Goal: Task Accomplishment & Management: Manage account settings

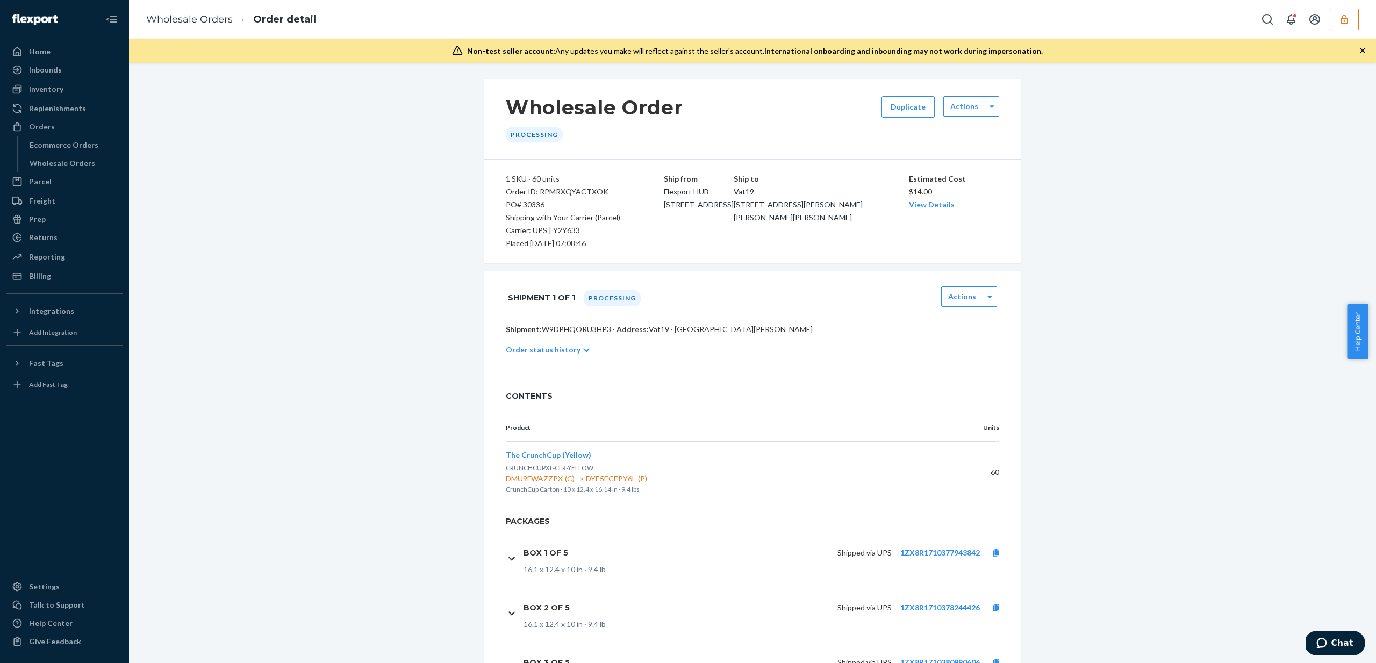
click at [1349, 27] on button "button" at bounding box center [1344, 19] width 29 height 21
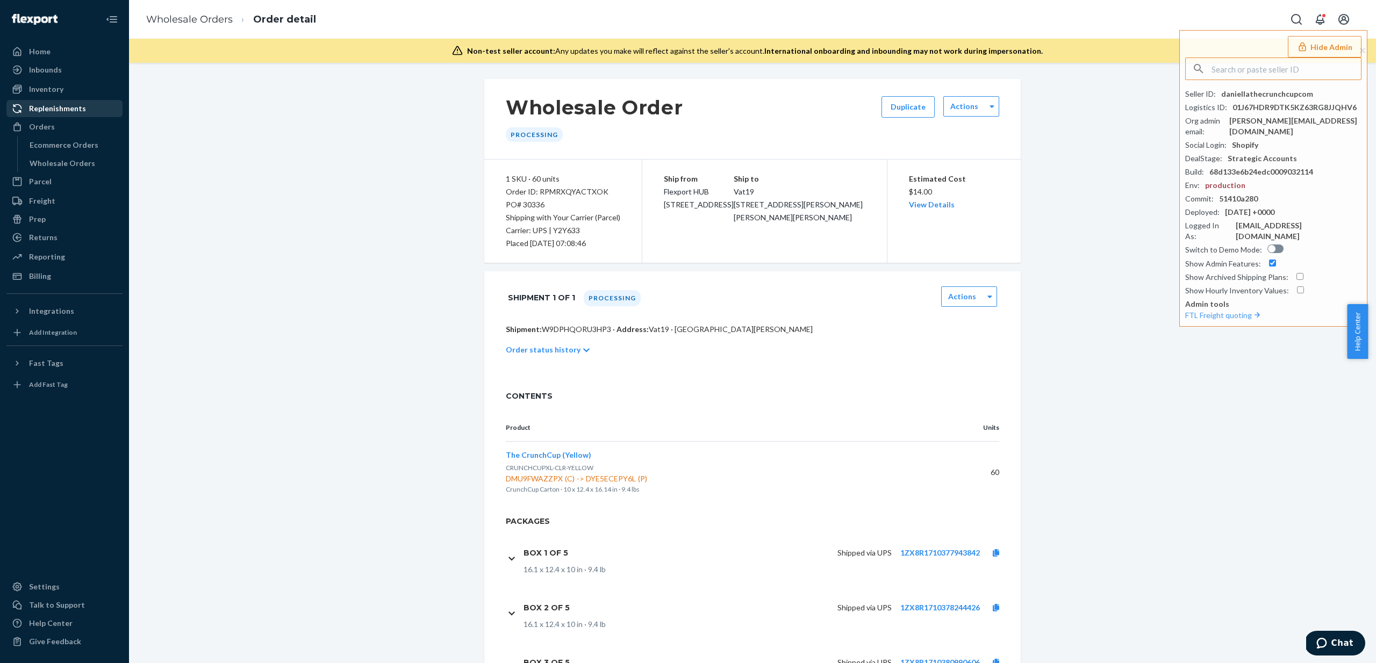
click at [60, 109] on div "Replenishments" at bounding box center [57, 108] width 57 height 11
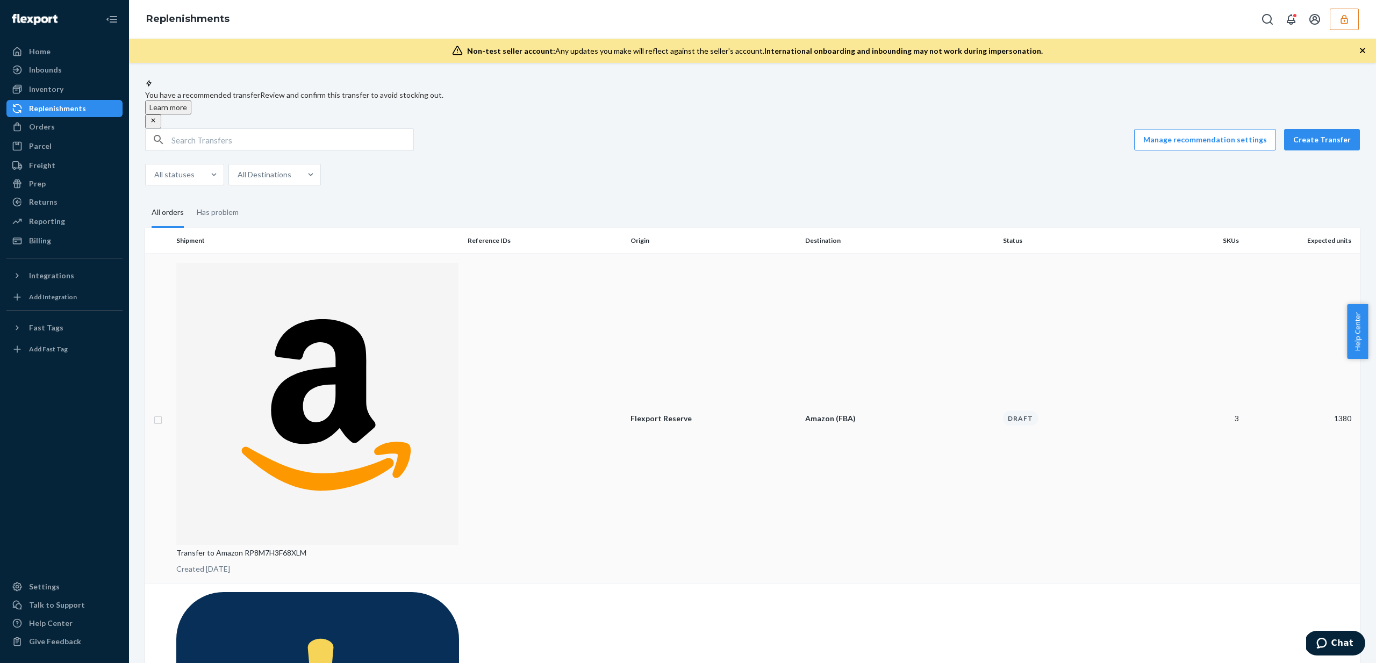
click at [578, 273] on td at bounding box center [544, 419] width 163 height 330
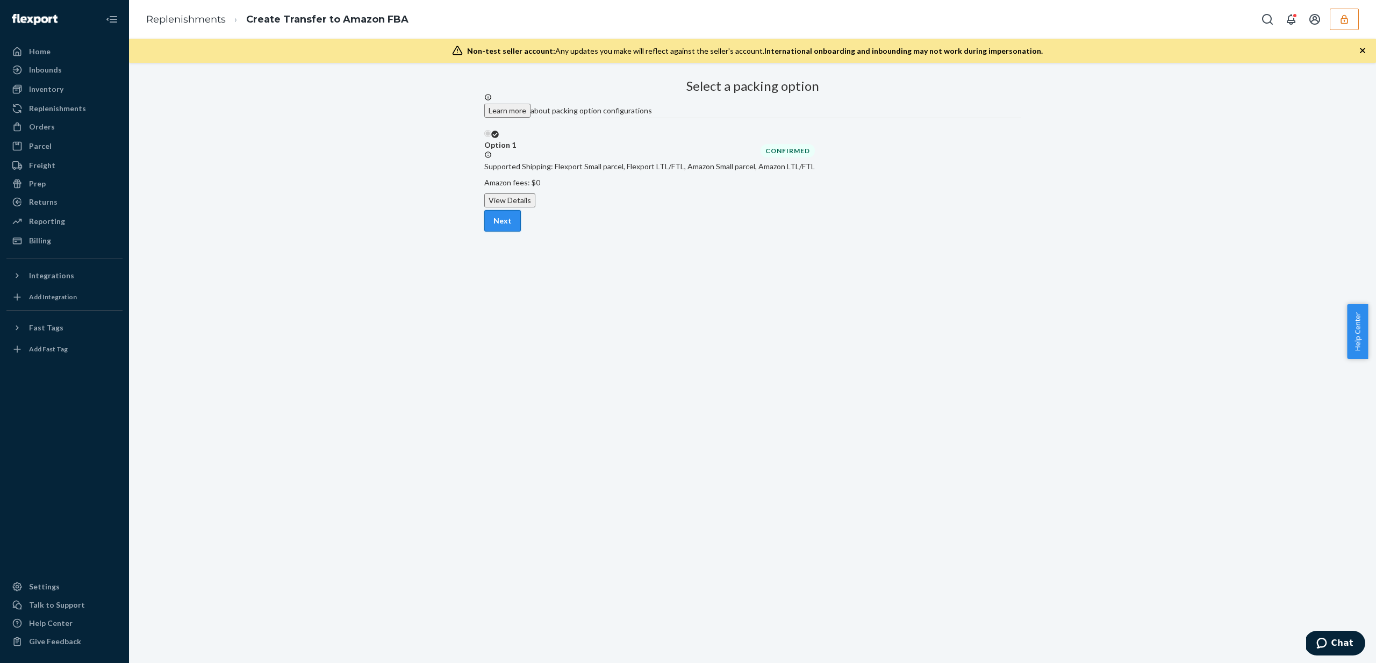
click at [521, 232] on button "Next" at bounding box center [502, 220] width 37 height 21
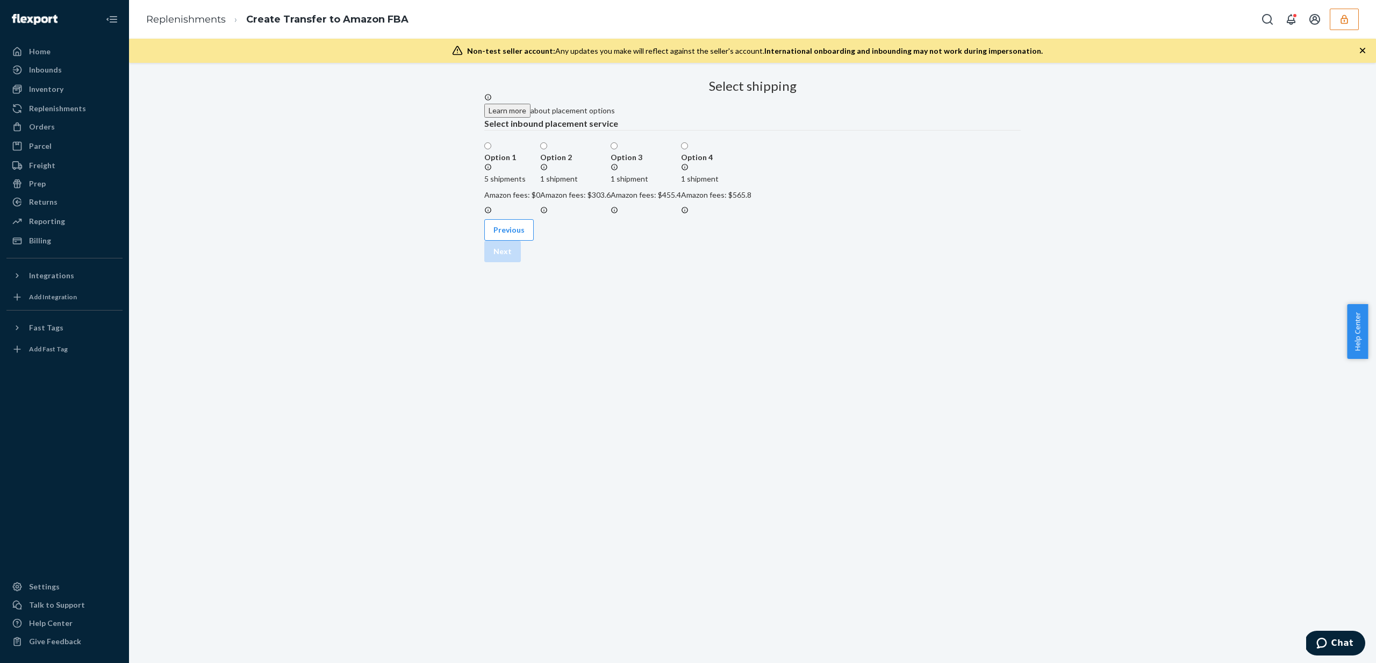
click at [540, 217] on label "Option 1 5 shipments Amazon fees: $0" at bounding box center [512, 178] width 56 height 75
click at [491, 149] on input "Option 1 5 shipments Amazon fees: $0" at bounding box center [487, 145] width 7 height 7
radio input "true"
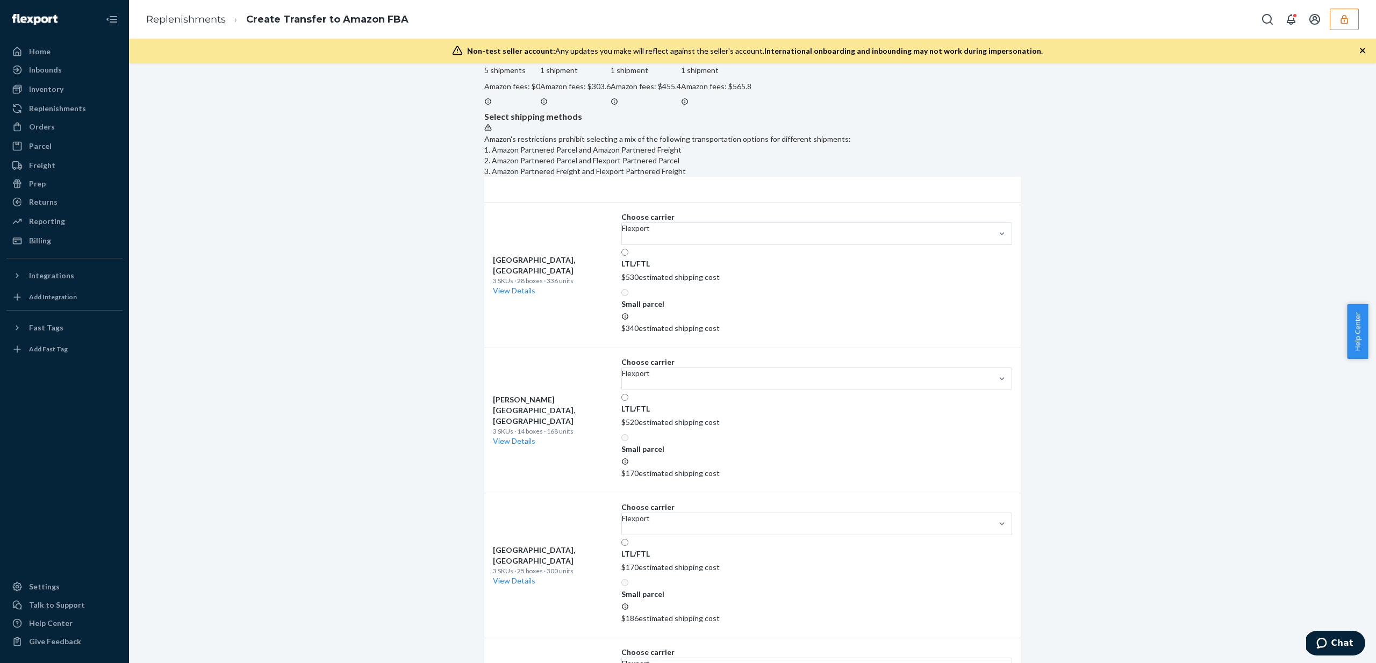
scroll to position [118, 0]
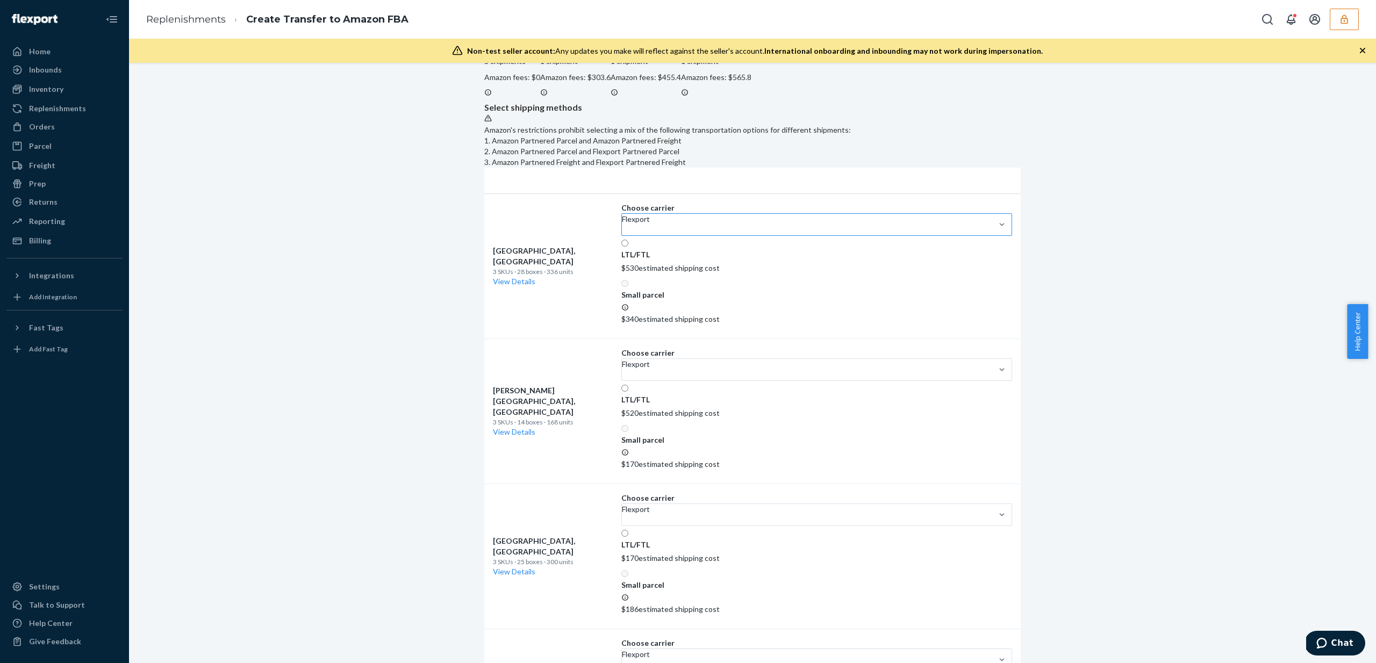
click at [992, 235] on div at bounding box center [1001, 224] width 19 height 21
click at [623, 235] on input "Flexport" at bounding box center [622, 230] width 1 height 11
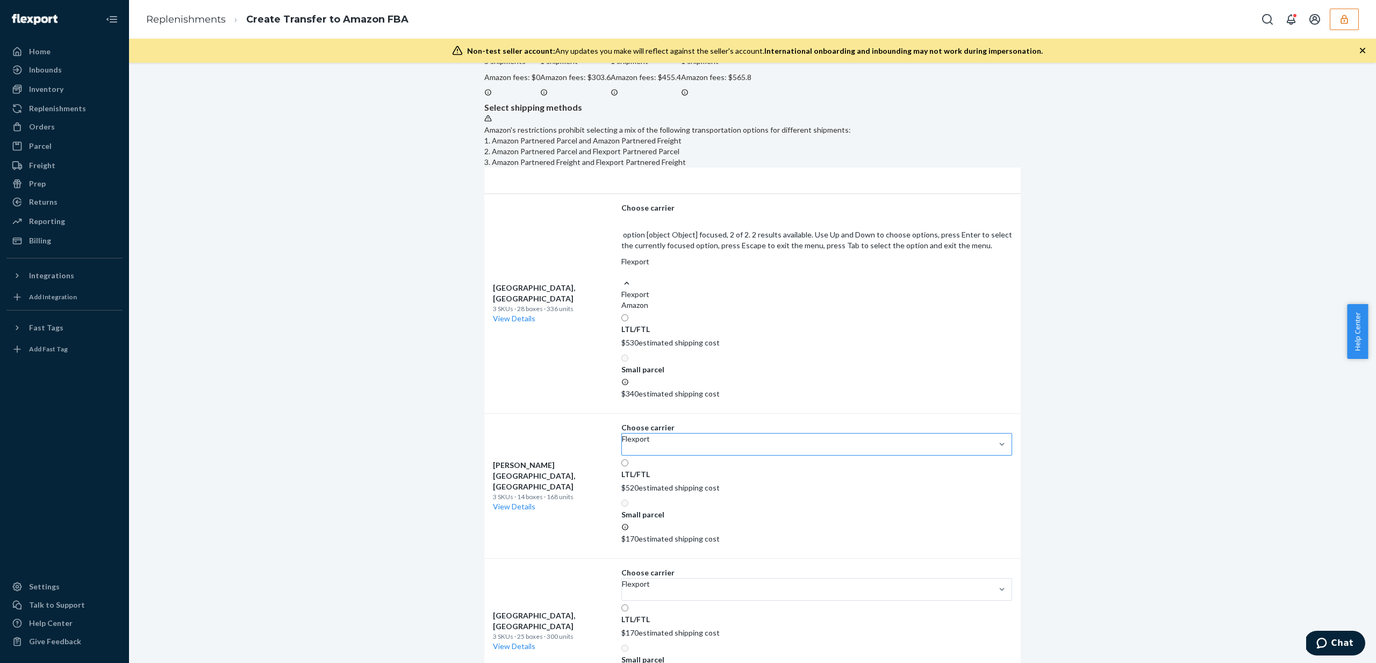
click at [678, 311] on div "Amazon" at bounding box center [816, 305] width 391 height 11
click at [622, 278] on input "option [object Object] focused, 2 of 2. 2 results available. Use Up and Down to…" at bounding box center [621, 272] width 1 height 11
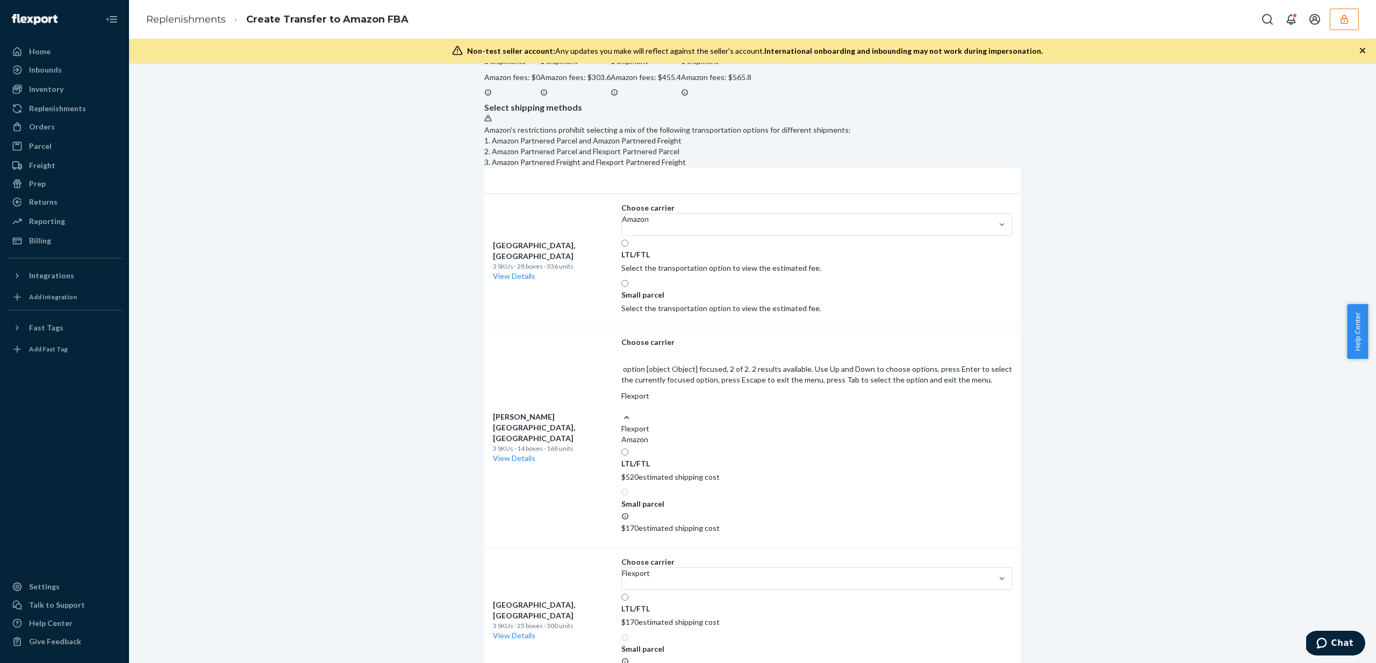
click at [682, 445] on div "Amazon" at bounding box center [816, 439] width 391 height 11
click at [622, 412] on input "option [object Object] focused, 2 of 2. 2 results available. Use Up and Down to…" at bounding box center [621, 406] width 1 height 11
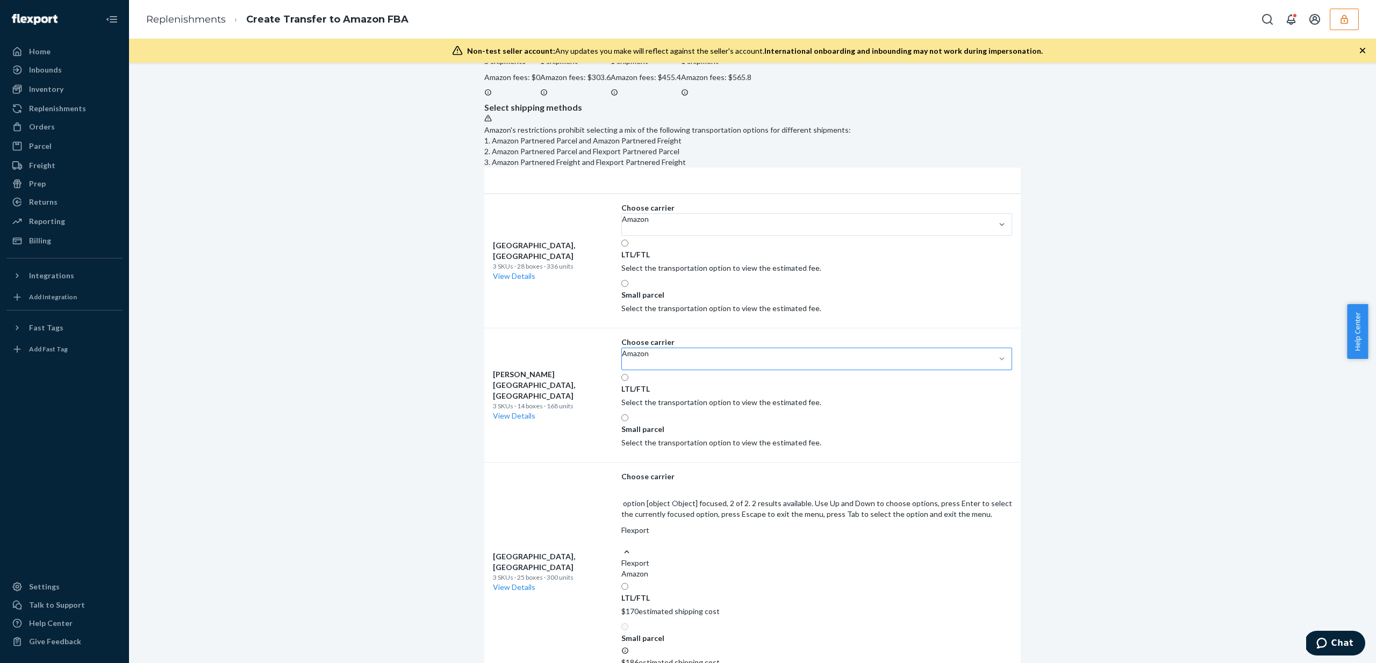
click at [651, 569] on div "Amazon" at bounding box center [816, 574] width 391 height 11
click at [622, 541] on input "option [object Object] focused, 2 of 2. 2 results available. Use Up and Down to…" at bounding box center [621, 541] width 1 height 11
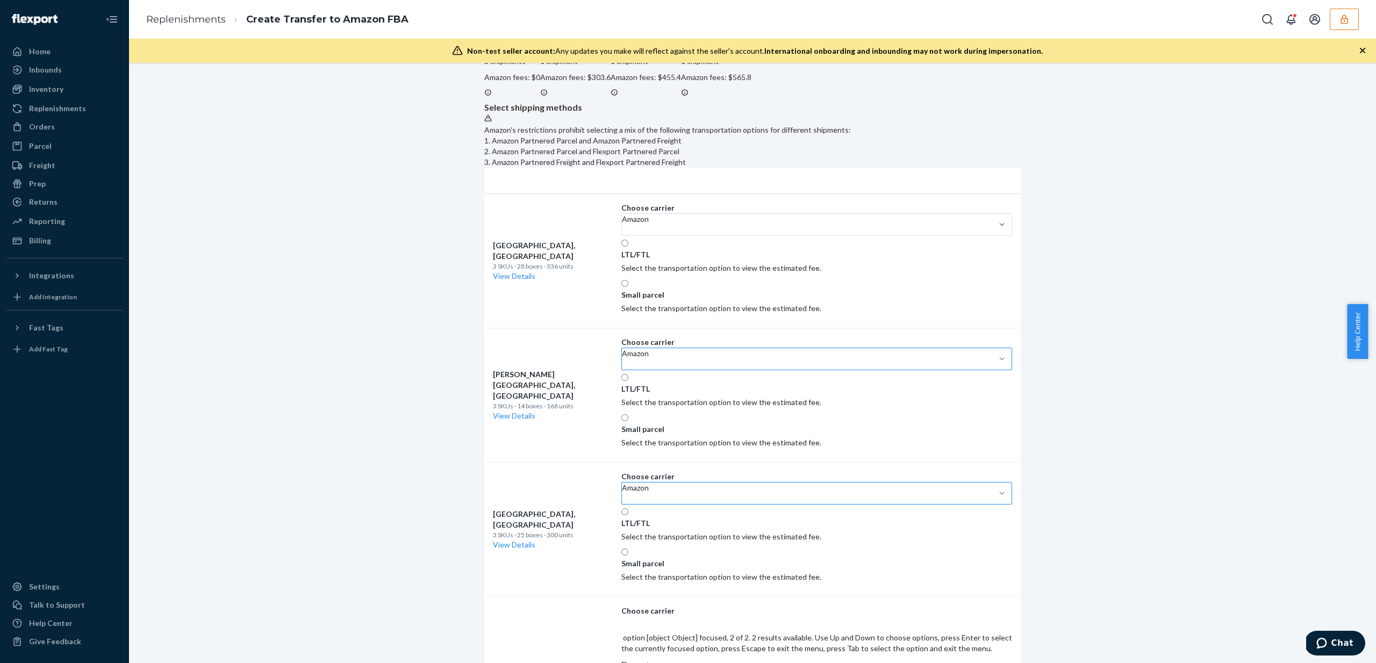
click at [622, 663] on input "option [object Object] focused, 2 of 2. 2 results available. Use Up and Down to…" at bounding box center [621, 675] width 1 height 11
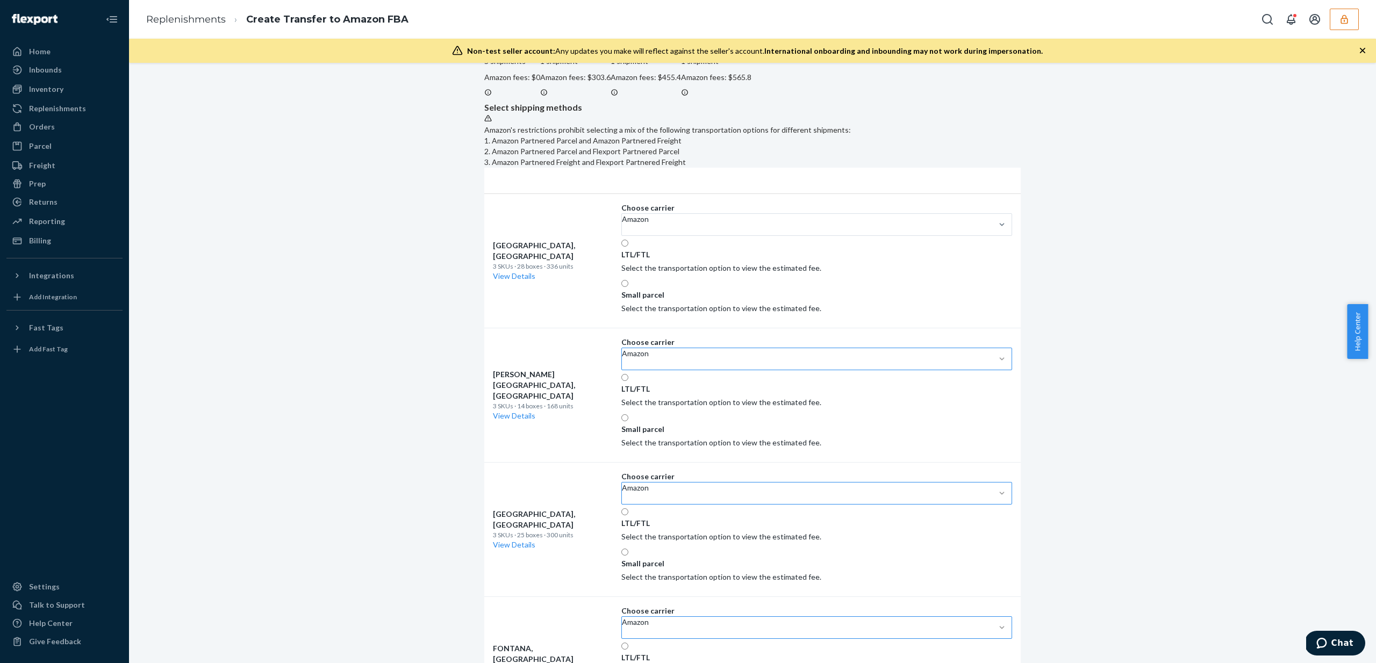
drag, startPoint x: 721, startPoint y: 363, endPoint x: 724, endPoint y: 375, distance: 11.6
click at [628, 247] on input "LTL/FTL" at bounding box center [624, 243] width 7 height 7
radio input "true"
click at [650, 394] on label "LTL/FTL" at bounding box center [635, 383] width 28 height 21
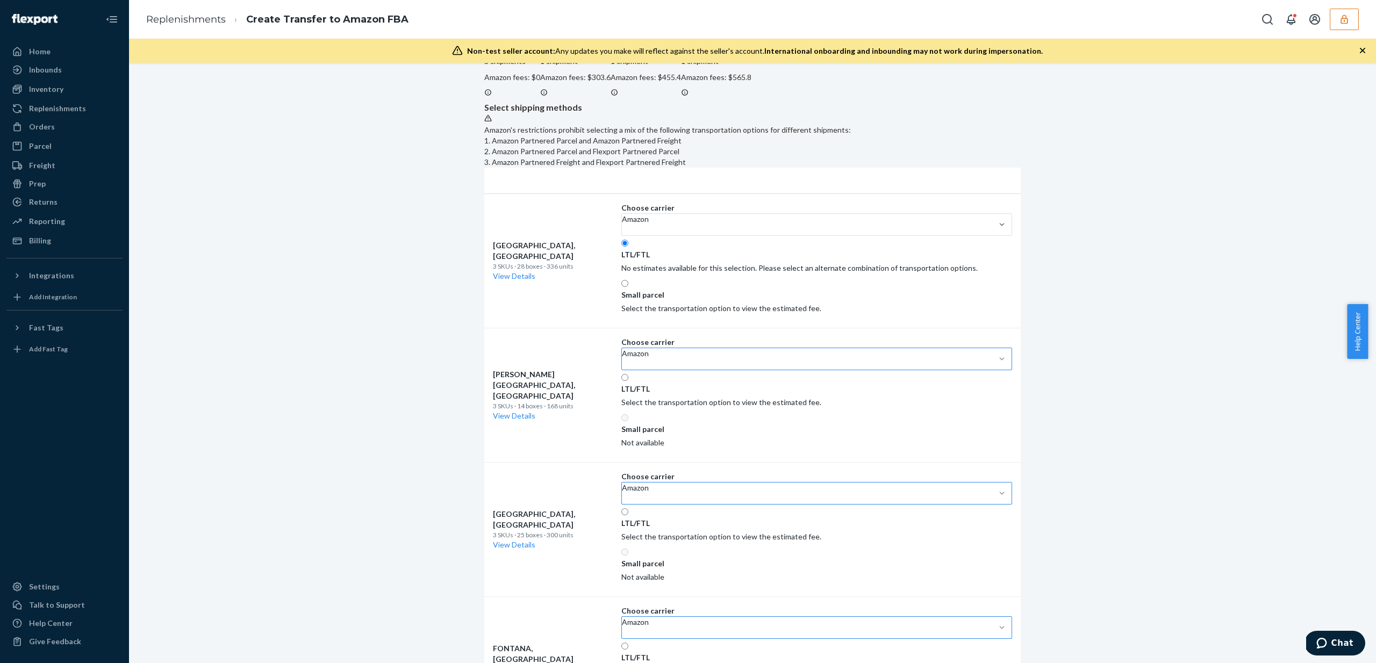
click at [628, 381] on input "LTL/FTL" at bounding box center [624, 377] width 7 height 7
radio input "true"
click at [628, 512] on input "LTL/FTL" at bounding box center [624, 511] width 7 height 7
radio input "true"
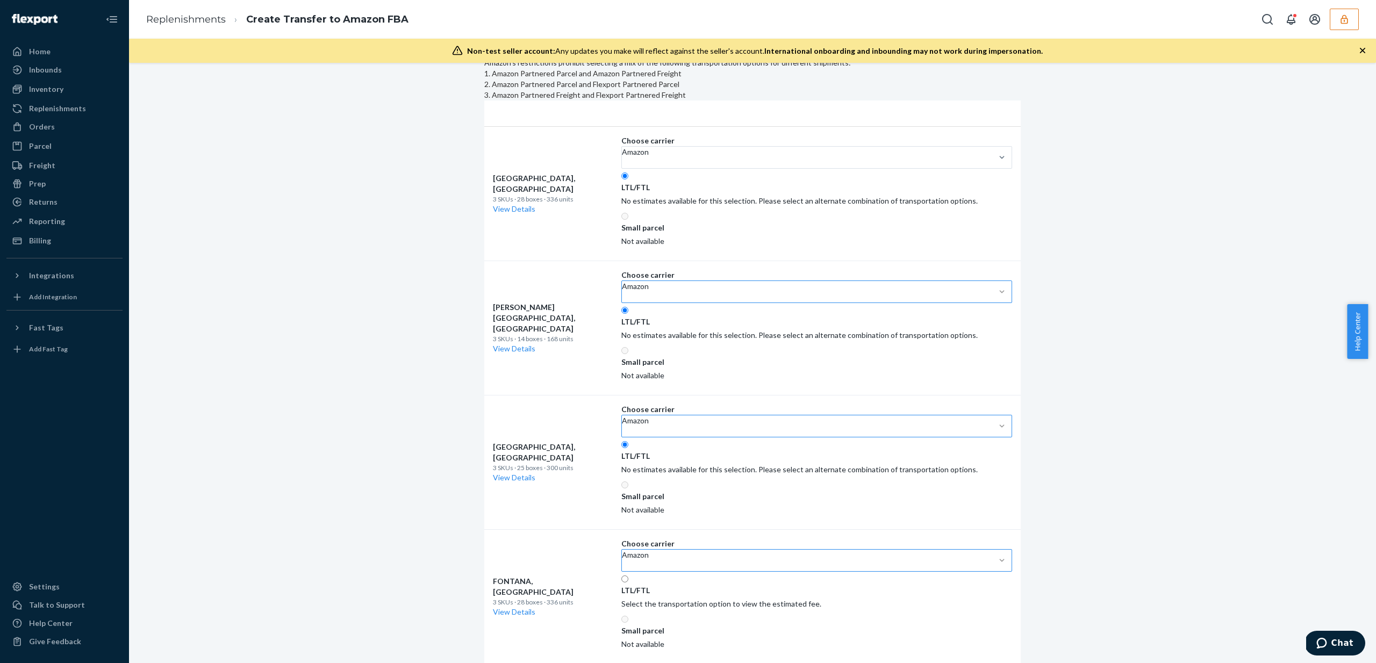
scroll to position [188, 0]
click at [628, 573] on input "LTL/FTL" at bounding box center [624, 576] width 7 height 7
radio input "true"
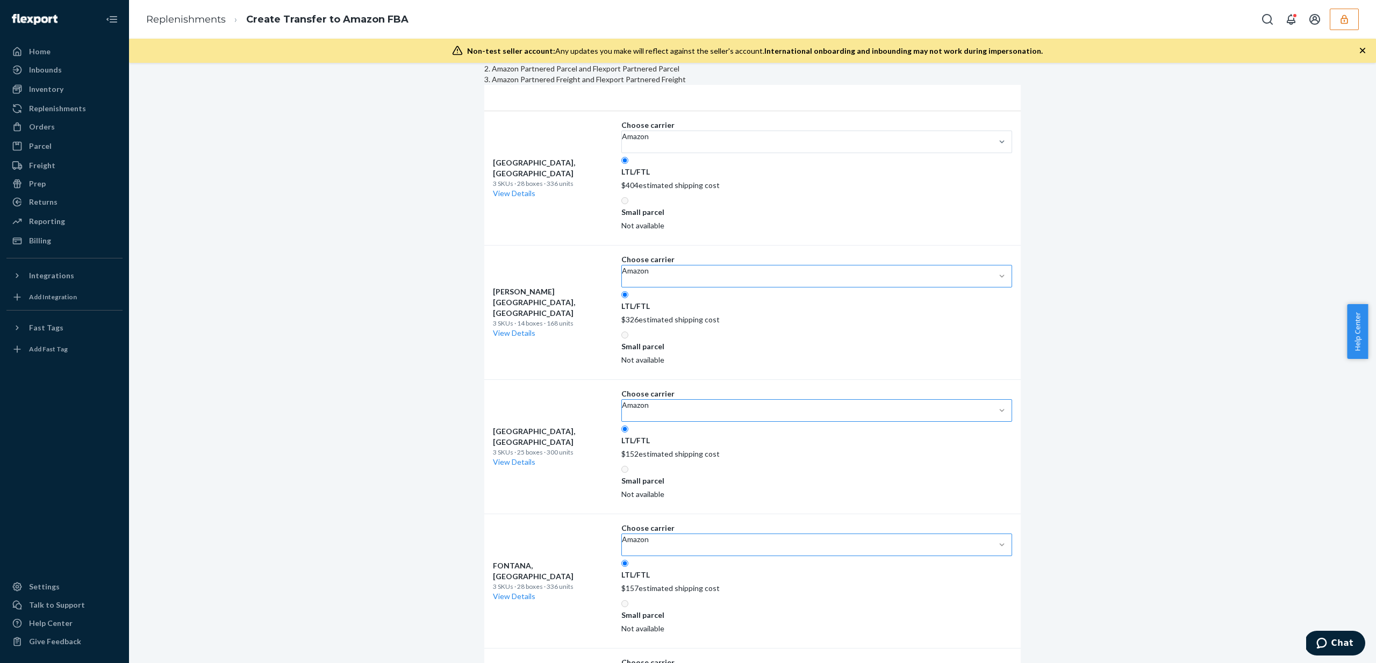
scroll to position [201, 0]
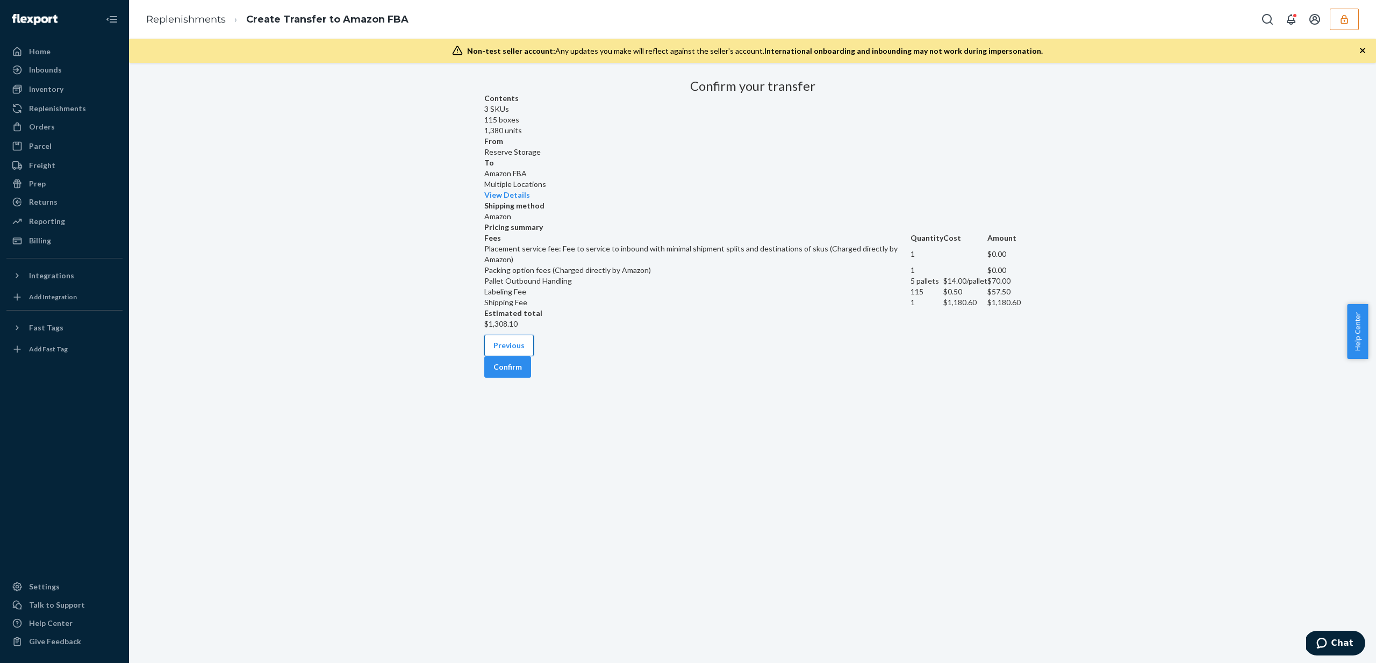
click at [534, 356] on button "Previous" at bounding box center [508, 345] width 49 height 21
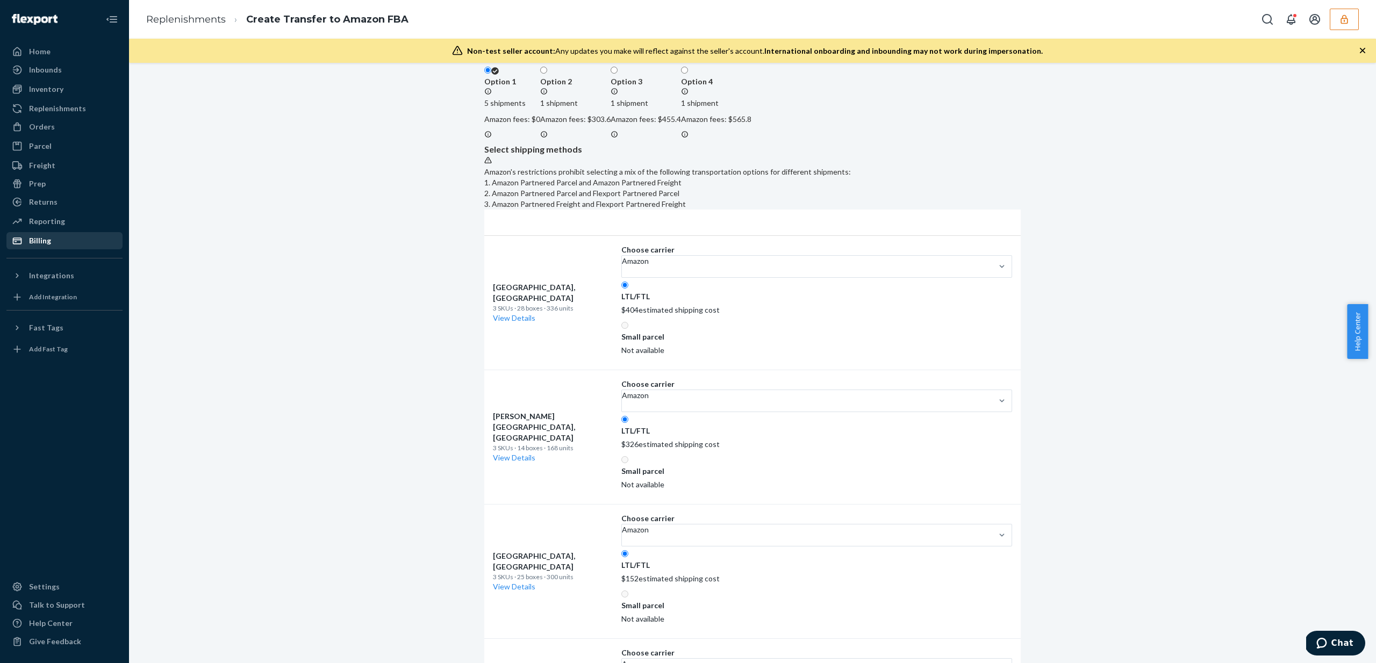
scroll to position [89, 0]
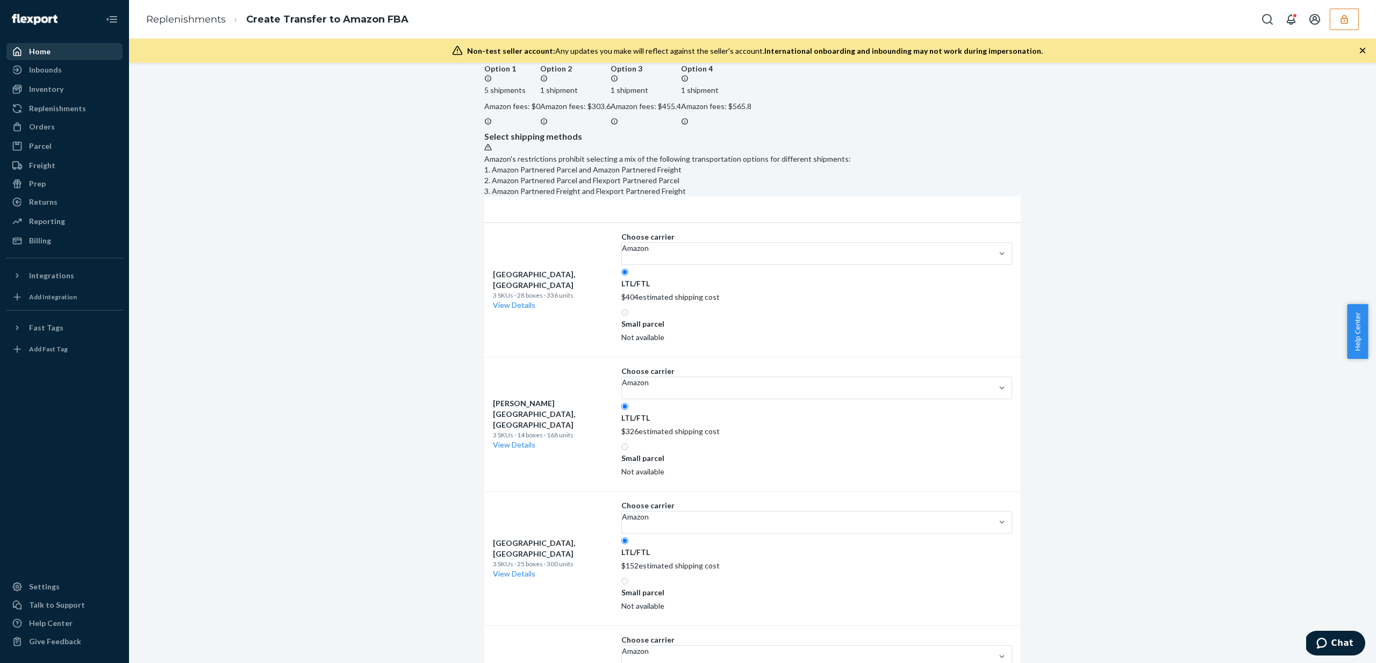
click at [45, 49] on div "Home" at bounding box center [39, 51] width 21 height 11
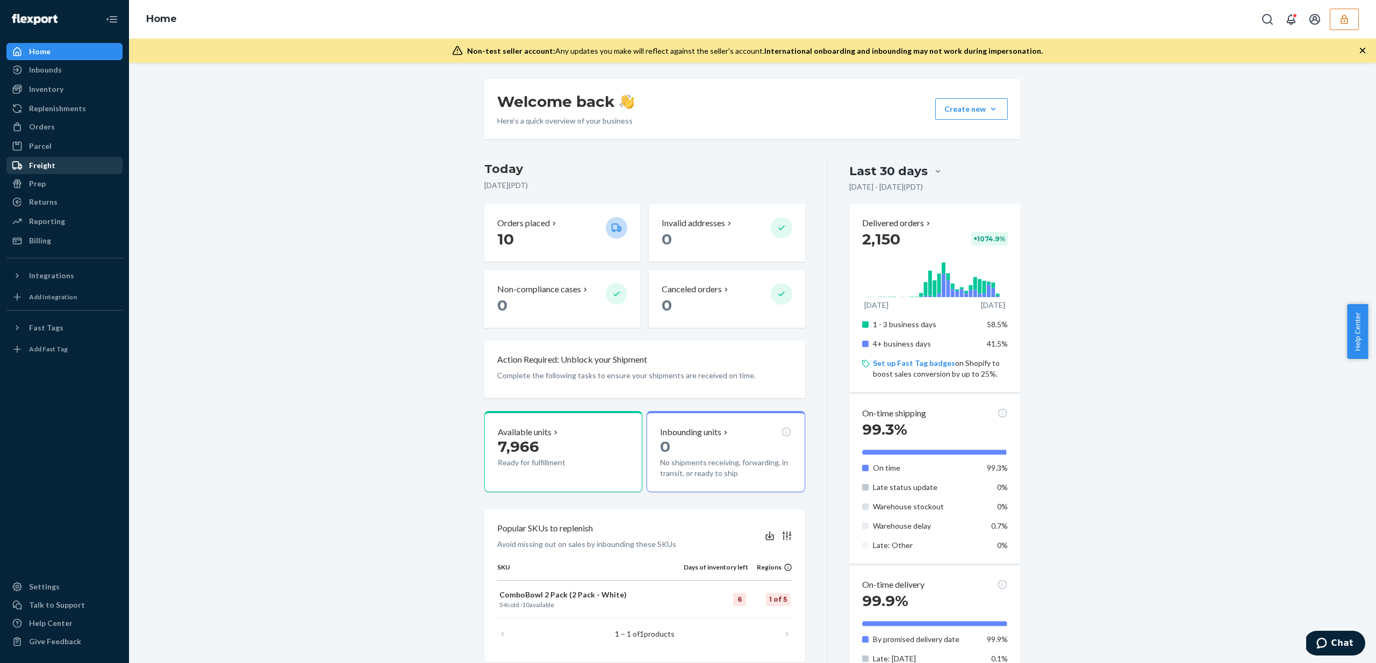
click at [64, 162] on div "Freight" at bounding box center [65, 165] width 114 height 15
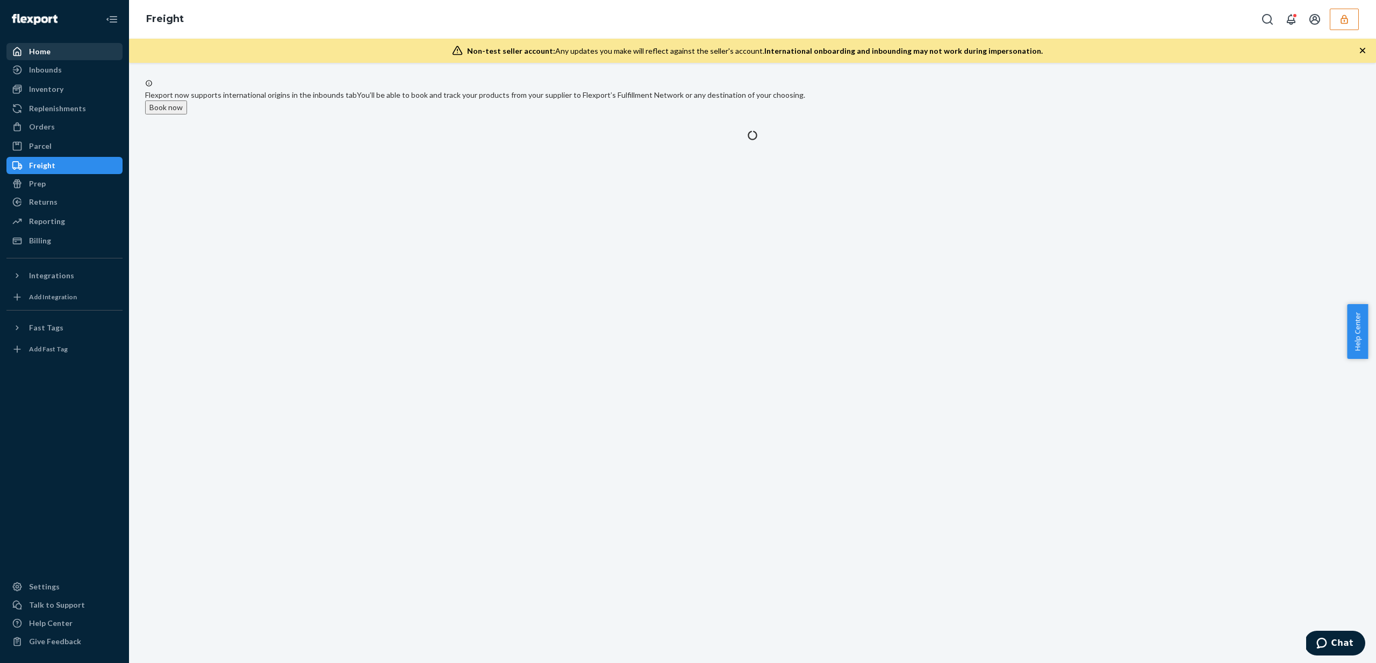
click at [63, 52] on div "Home" at bounding box center [65, 51] width 114 height 15
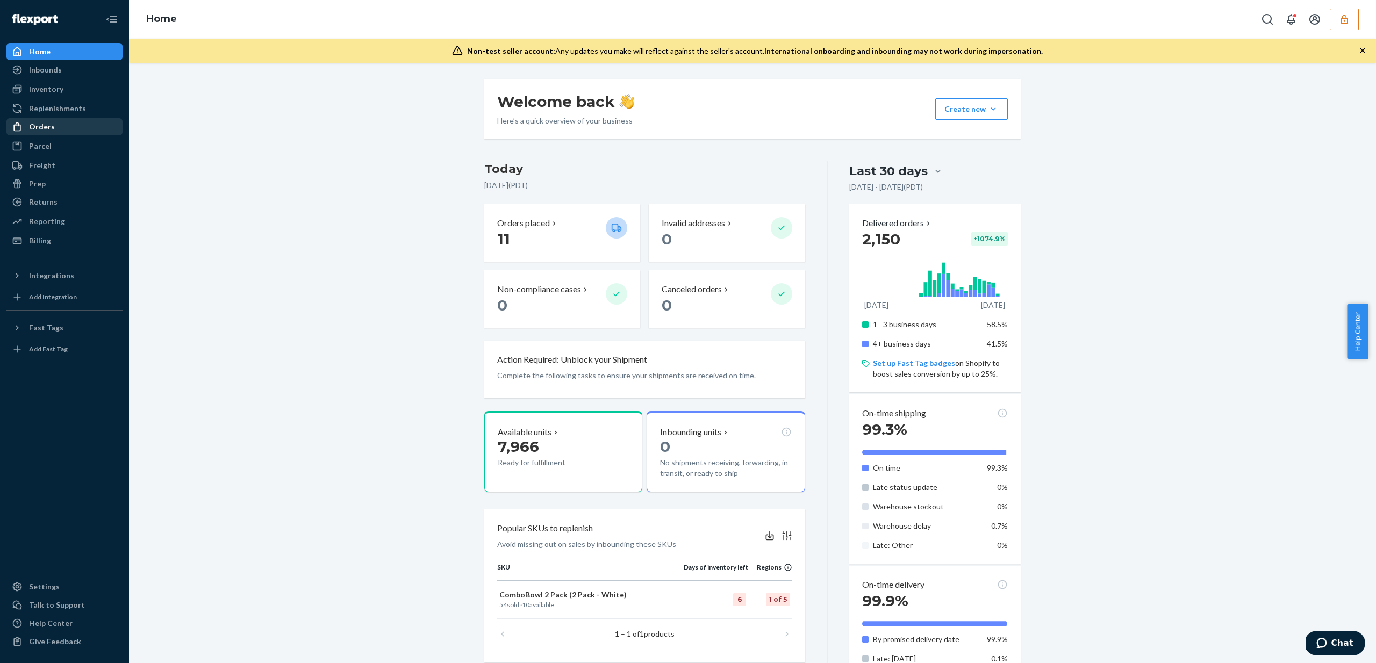
click at [73, 126] on div "Orders" at bounding box center [65, 126] width 114 height 15
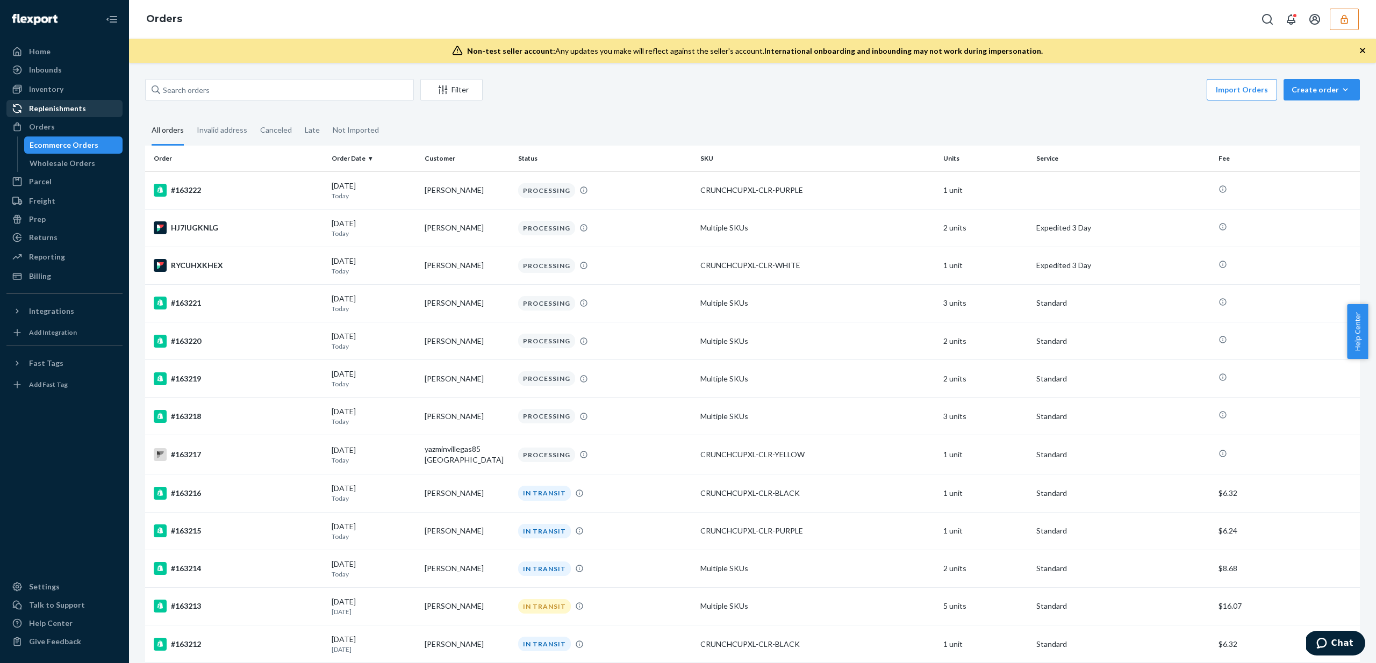
click at [84, 111] on div "Replenishments" at bounding box center [65, 108] width 114 height 15
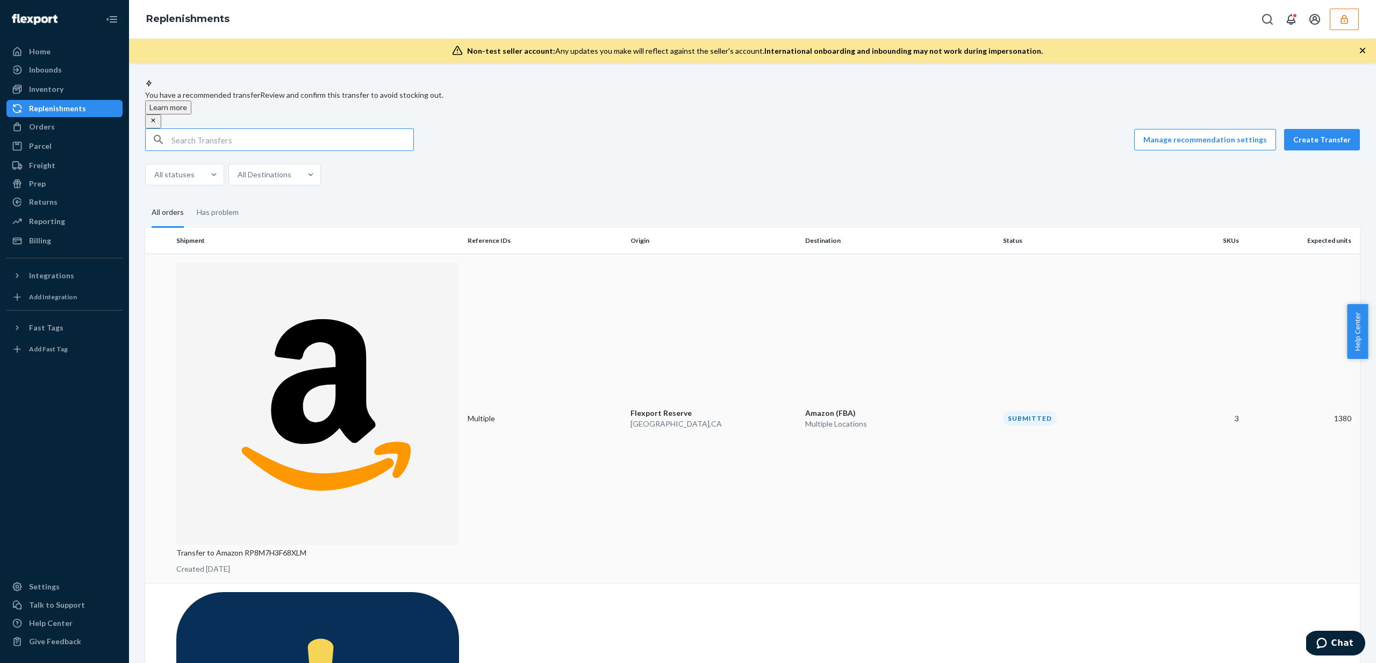
click at [566, 274] on td "Multiple" at bounding box center [544, 419] width 163 height 330
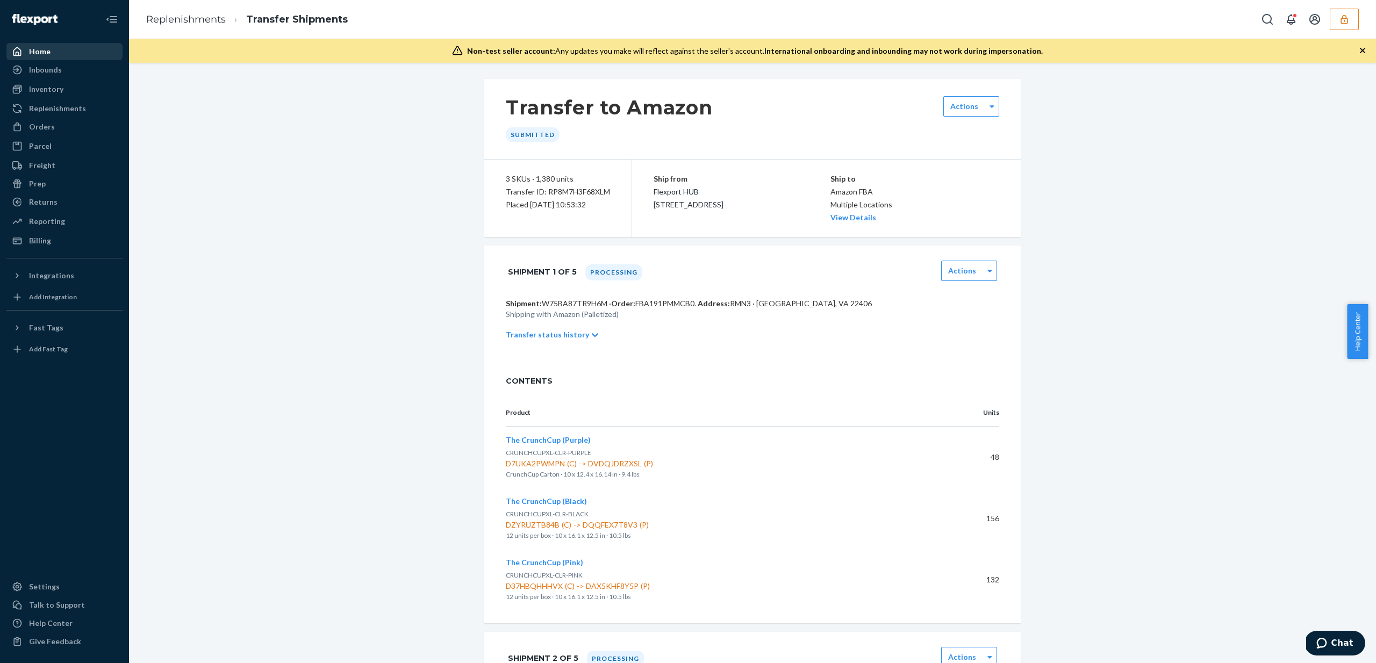
click at [94, 55] on div "Home" at bounding box center [65, 51] width 114 height 15
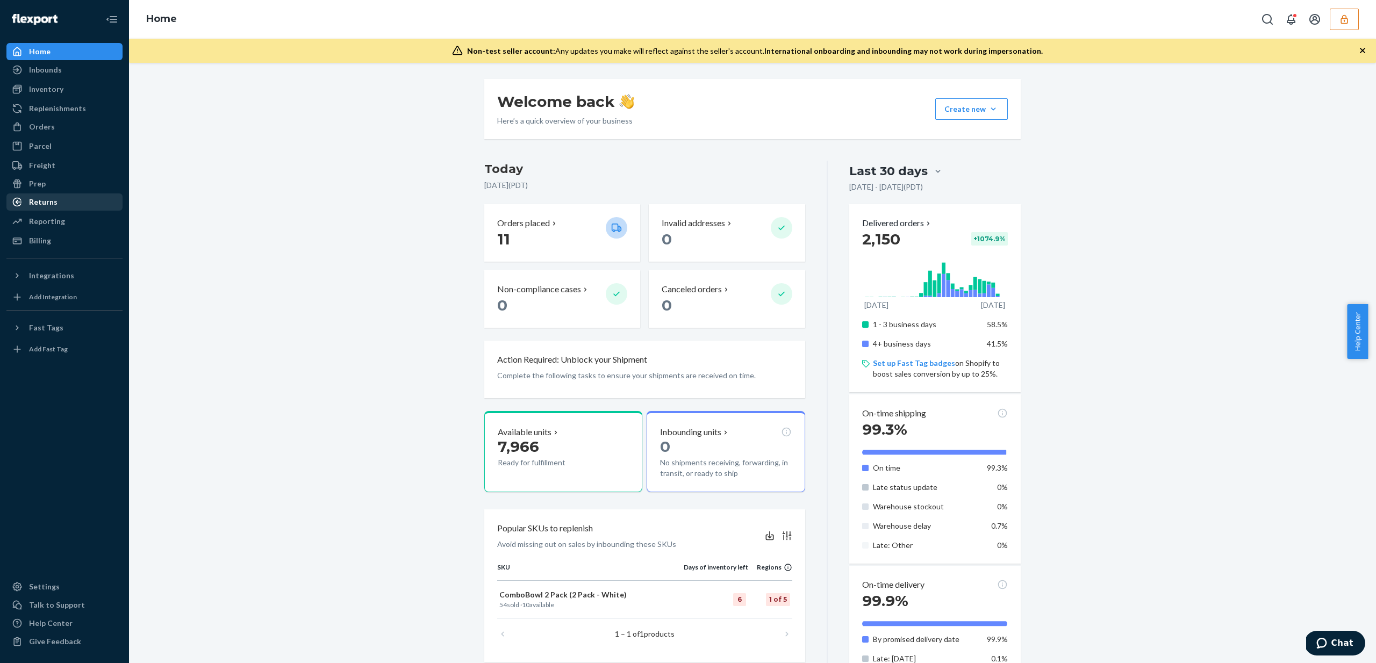
click at [56, 202] on div "Returns" at bounding box center [65, 202] width 114 height 15
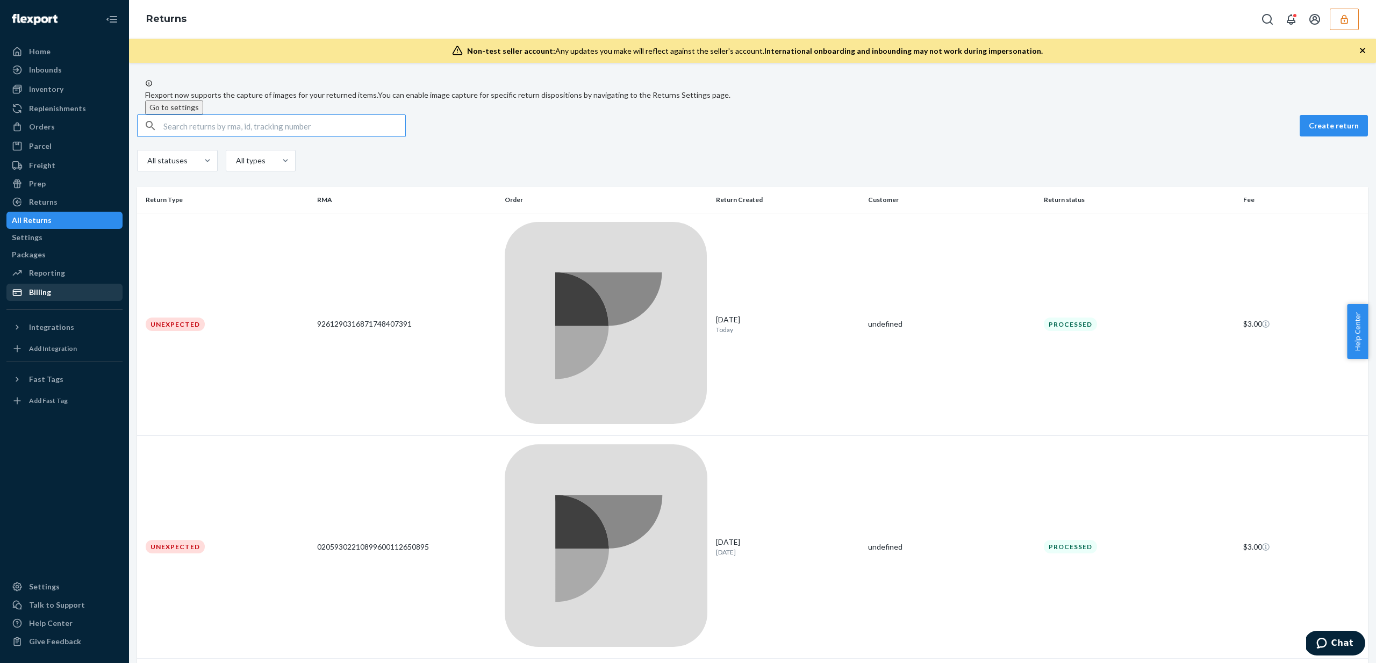
click at [64, 298] on div "Billing" at bounding box center [65, 292] width 114 height 15
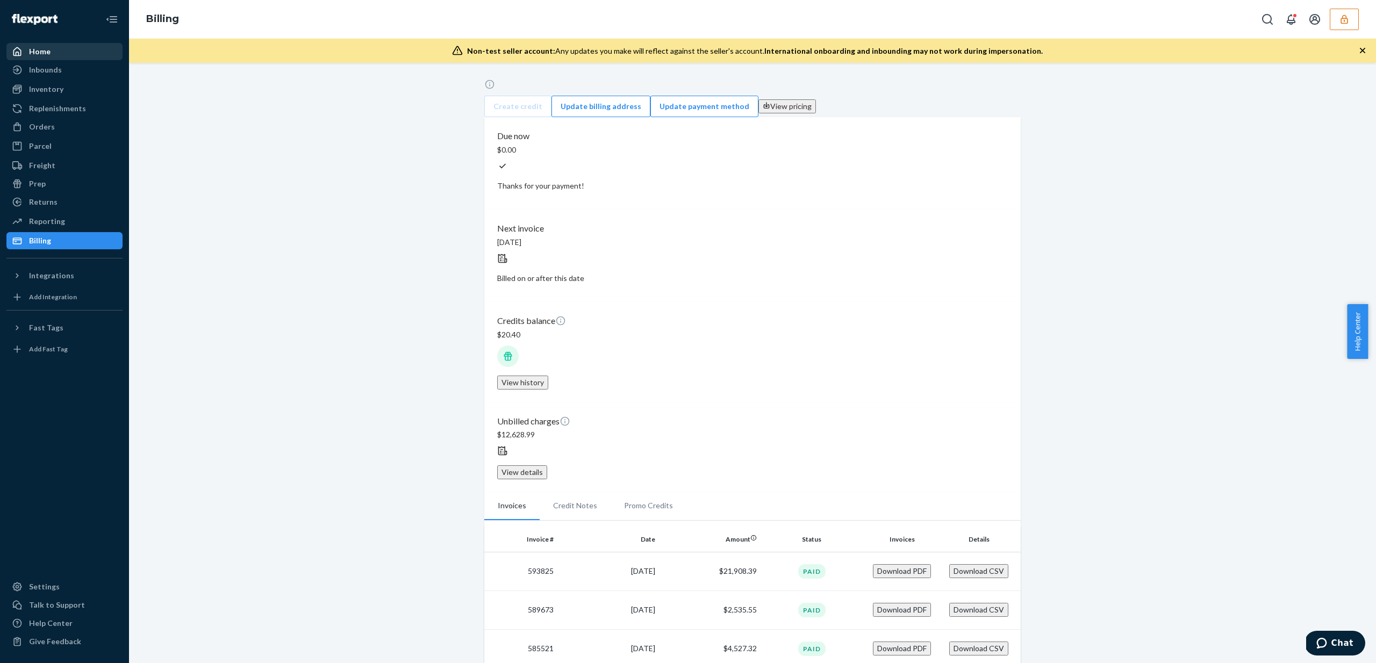
click at [33, 50] on div "Home" at bounding box center [39, 51] width 21 height 11
